Goal: Task Accomplishment & Management: Manage account settings

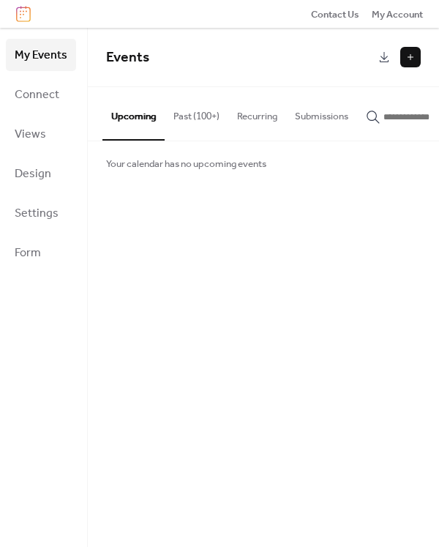
click at [408, 59] on button at bounding box center [411, 57] width 21 height 21
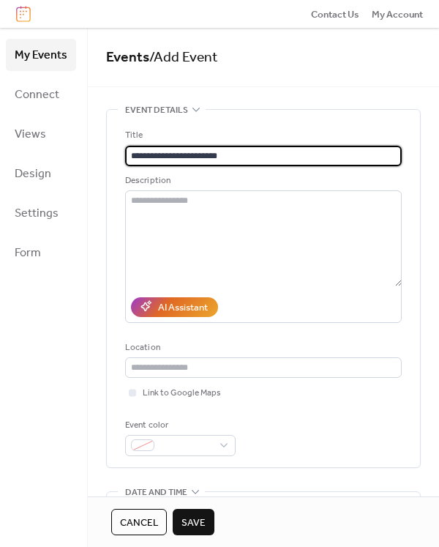
type input "**********"
click at [184, 492] on div "•••" at bounding box center [263, 492] width 313 height 1
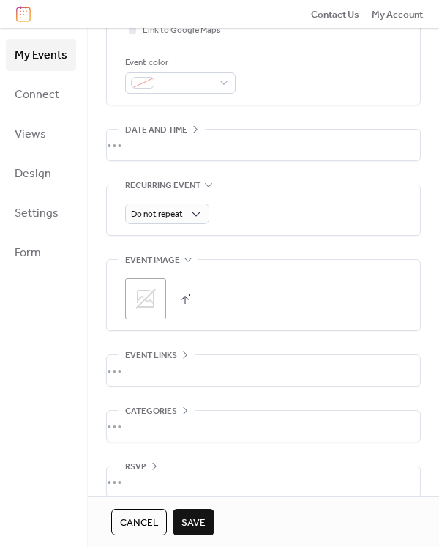
scroll to position [366, 0]
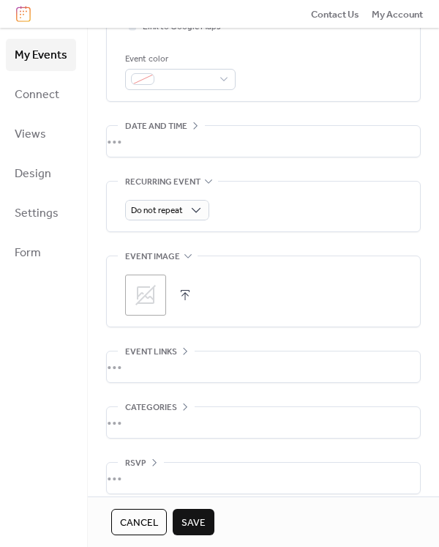
click at [203, 527] on span "Save" at bounding box center [194, 523] width 24 height 15
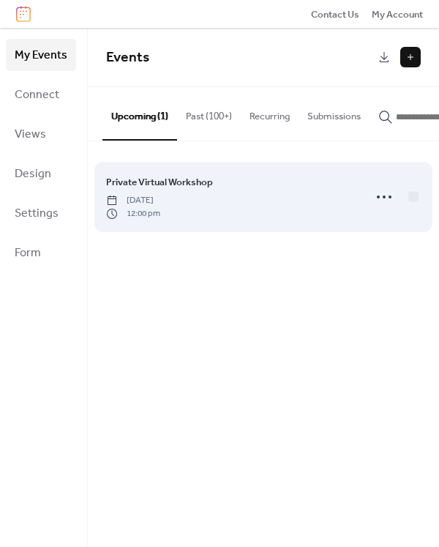
click at [160, 196] on span "[DATE]" at bounding box center [133, 200] width 54 height 13
click at [386, 201] on icon at bounding box center [384, 196] width 23 height 23
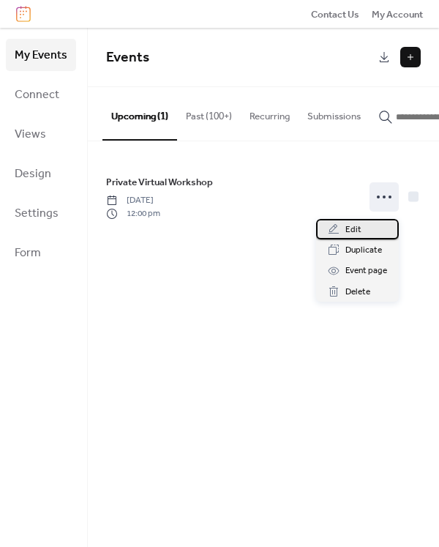
click at [357, 230] on span "Edit" at bounding box center [354, 230] width 16 height 15
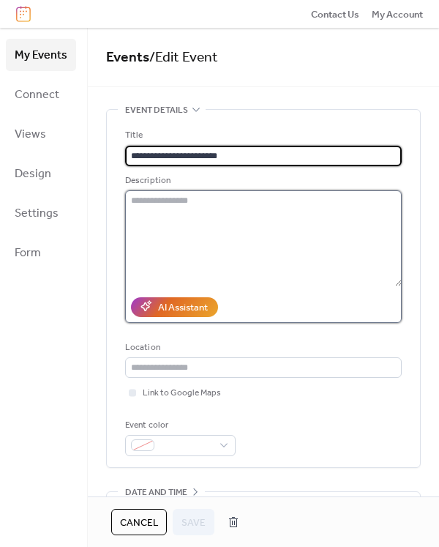
click at [207, 204] on textarea at bounding box center [263, 237] width 277 height 95
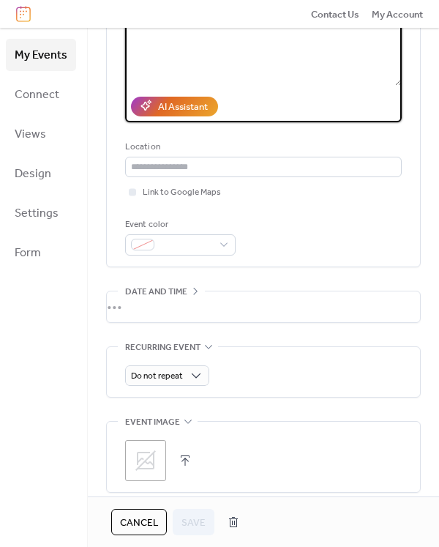
scroll to position [220, 0]
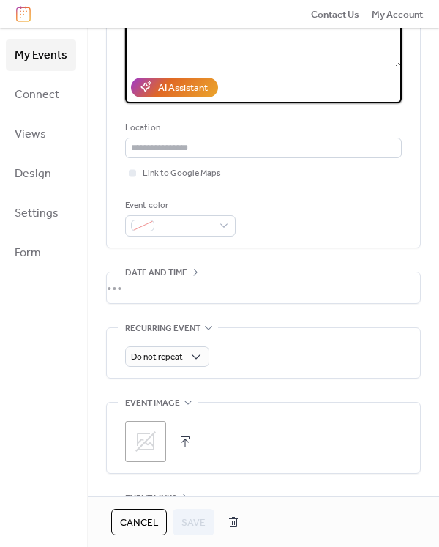
click at [193, 272] on div "•••" at bounding box center [263, 287] width 313 height 31
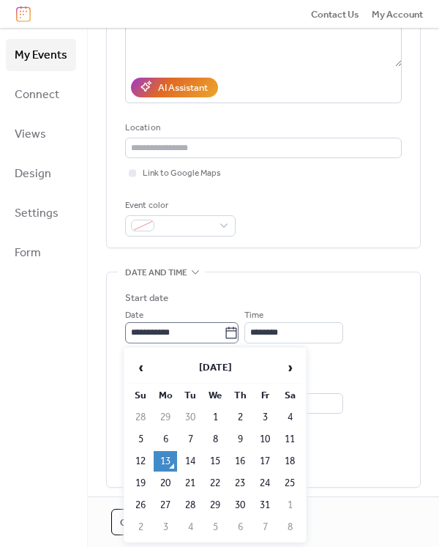
click at [237, 336] on icon at bounding box center [231, 333] width 15 height 15
click at [224, 336] on input "**********" at bounding box center [174, 332] width 99 height 21
click at [186, 506] on td "28" at bounding box center [190, 505] width 23 height 21
type input "**********"
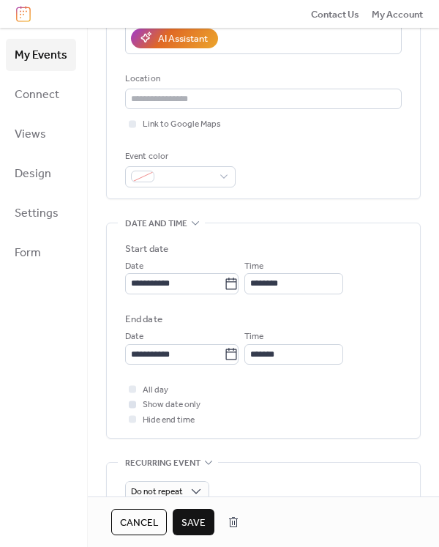
scroll to position [293, 0]
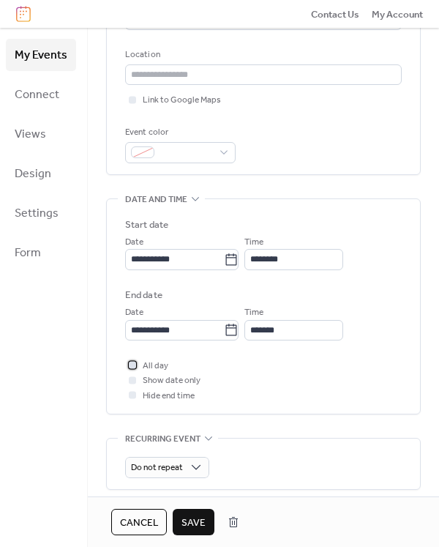
click at [146, 369] on span "All day" at bounding box center [156, 366] width 26 height 15
click at [160, 379] on span "Show date only" at bounding box center [172, 380] width 58 height 15
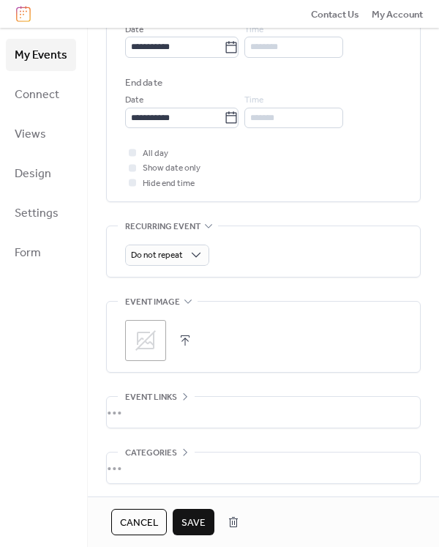
scroll to position [513, 0]
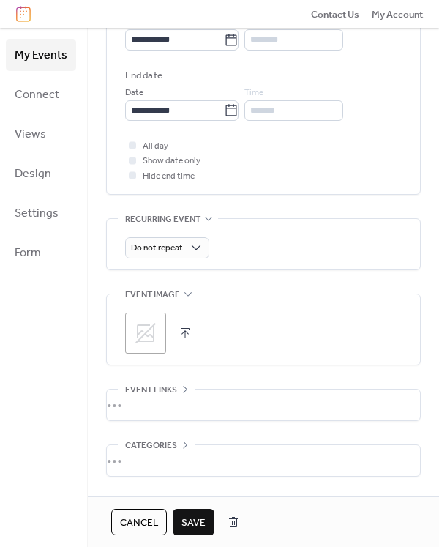
click at [197, 540] on div "Cancel Save" at bounding box center [263, 521] width 351 height 51
click at [197, 522] on span "Save" at bounding box center [194, 523] width 24 height 15
